Goal: Information Seeking & Learning: Learn about a topic

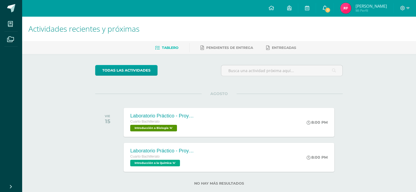
click at [327, 5] on icon at bounding box center [325, 7] width 4 height 5
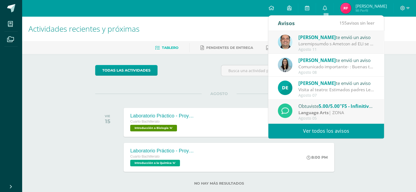
click at [326, 45] on div at bounding box center [336, 44] width 76 height 6
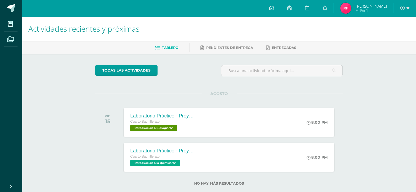
drag, startPoint x: 385, startPoint y: 45, endPoint x: 386, endPoint y: 51, distance: 6.7
click at [386, 51] on ul "Tablero Pendientes de entrega Entregadas" at bounding box center [225, 47] width 394 height 9
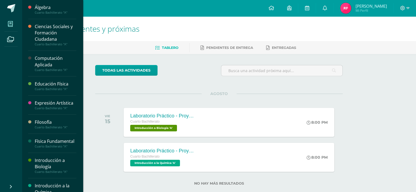
click at [11, 24] on icon at bounding box center [10, 23] width 5 height 5
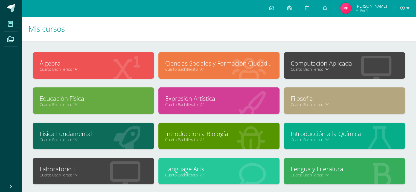
click at [336, 65] on link "Computación Aplicada" at bounding box center [345, 63] width 108 height 8
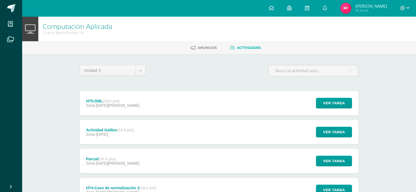
click at [108, 100] on strong "(10.0 pts)" at bounding box center [111, 101] width 17 height 4
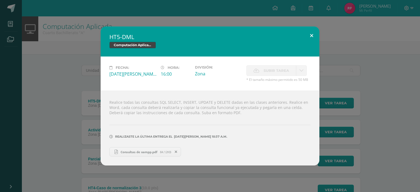
click at [312, 33] on button at bounding box center [312, 36] width 16 height 19
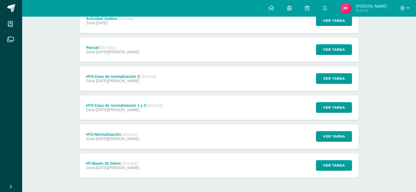
scroll to position [133, 0]
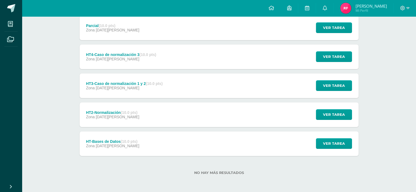
click at [105, 136] on div "HT-Bases de Datos (10.0 pts) Zona [DATE][PERSON_NAME]" at bounding box center [113, 144] width 66 height 25
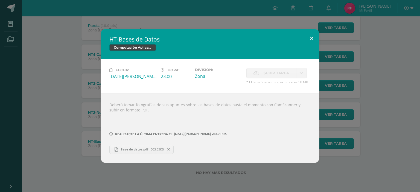
click at [313, 37] on button at bounding box center [312, 38] width 16 height 19
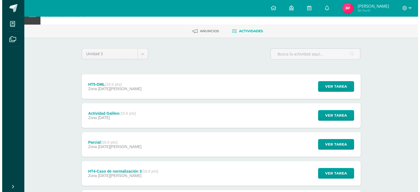
scroll to position [12, 0]
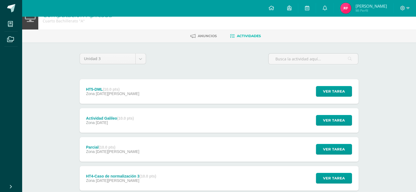
click at [109, 87] on strong "(10.0 pts)" at bounding box center [111, 89] width 17 height 4
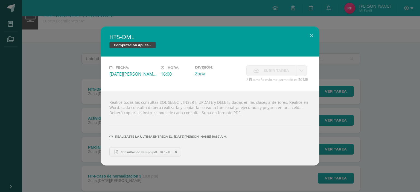
click at [143, 151] on span "Consultas de xampp.pdf" at bounding box center [139, 152] width 42 height 4
